Goal: Task Accomplishment & Management: Manage account settings

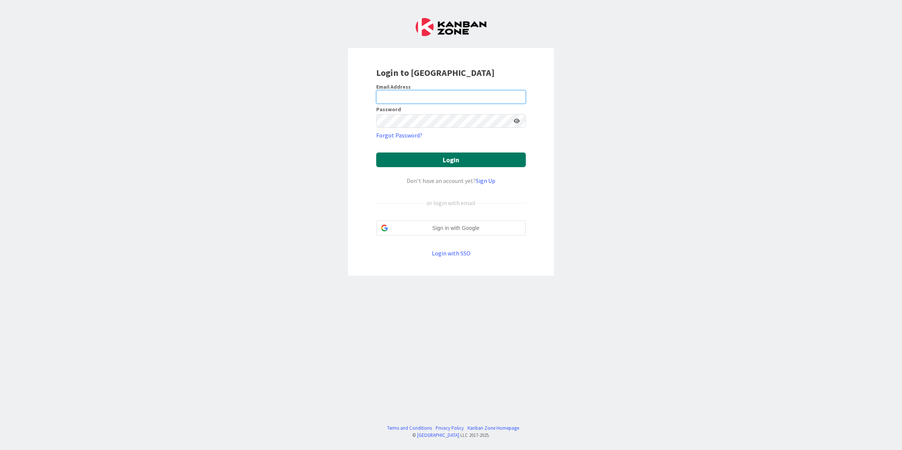
type input "[PERSON_NAME][EMAIL_ADDRESS][PERSON_NAME][DOMAIN_NAME]"
click at [426, 165] on button "Login" at bounding box center [451, 160] width 150 height 15
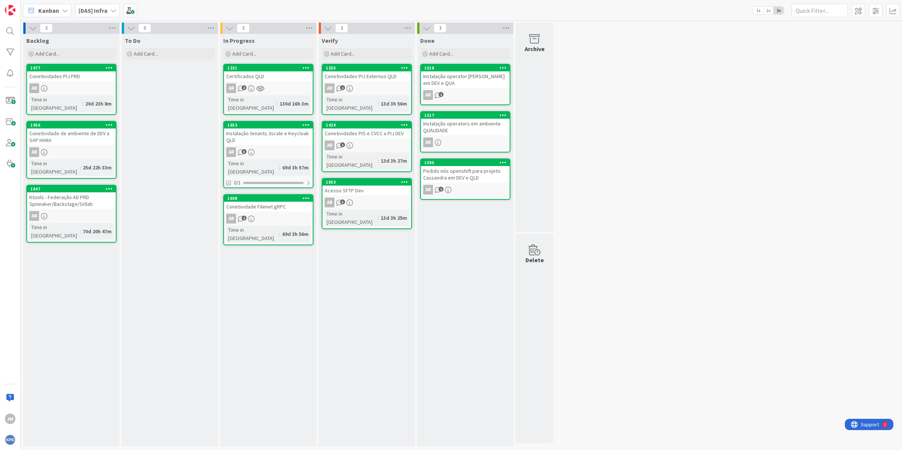
click at [102, 5] on div "[DAS] Infra" at bounding box center [97, 11] width 45 height 14
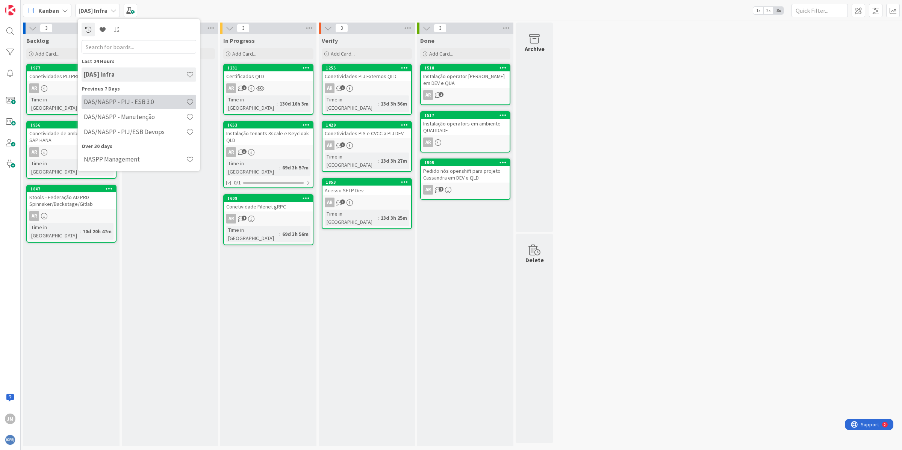
click at [130, 98] on h4 "DAS/NASPP - PIJ - ESB 3.0" at bounding box center [135, 102] width 102 height 8
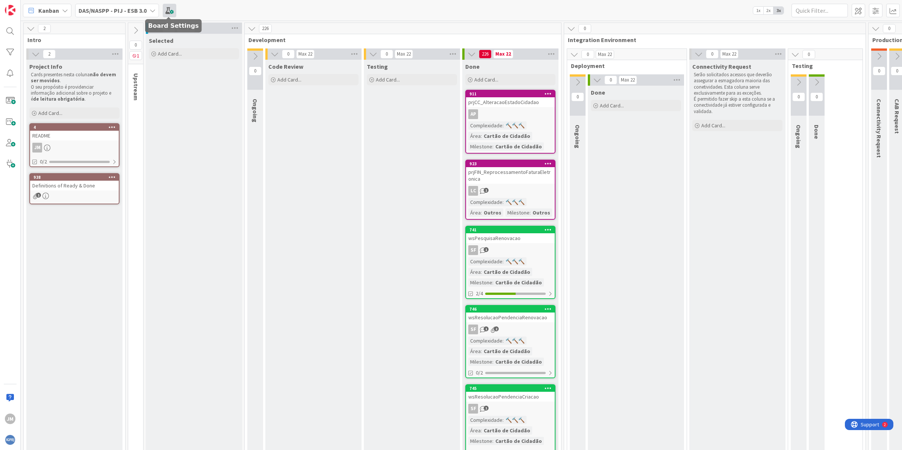
click at [167, 11] on span at bounding box center [170, 11] width 14 height 14
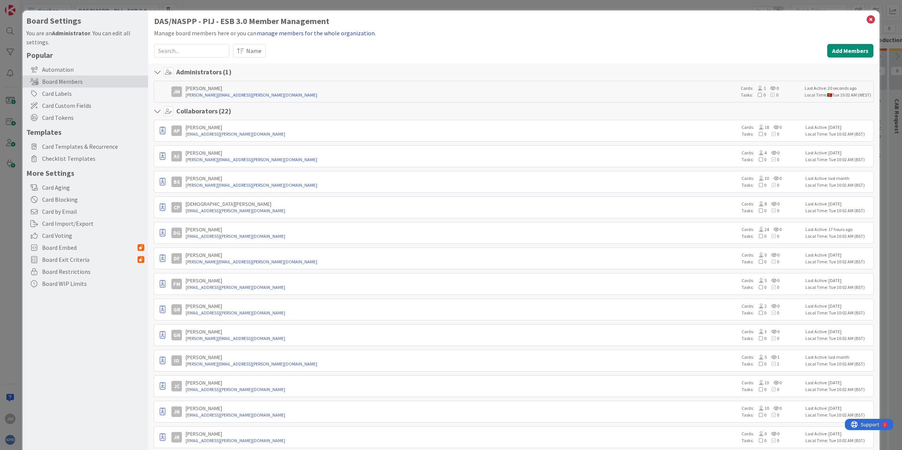
click at [301, 35] on button "manage members for the whole organization." at bounding box center [316, 33] width 120 height 10
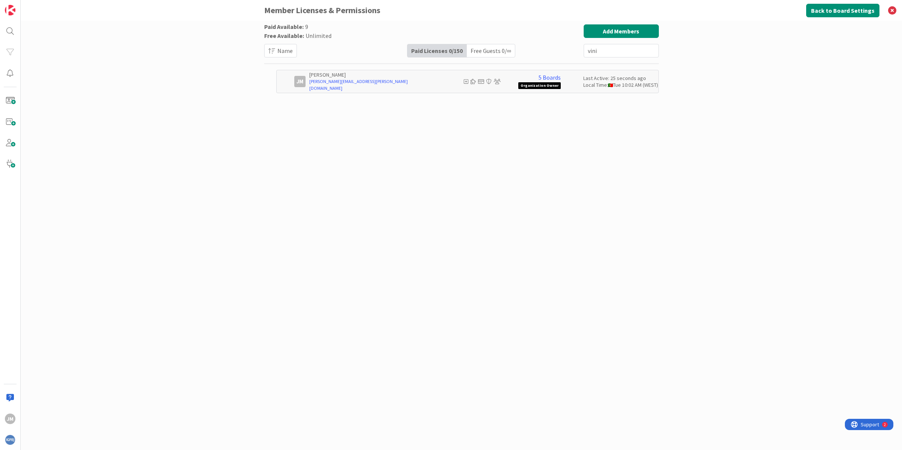
type input "vini"
